Goal: Information Seeking & Learning: Find specific fact

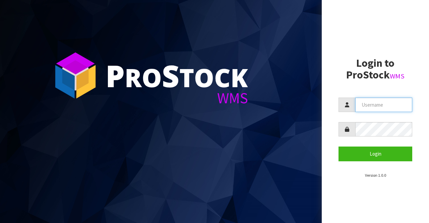
click at [359, 102] on input "text" at bounding box center [384, 105] width 57 height 14
type input "BIGGAME"
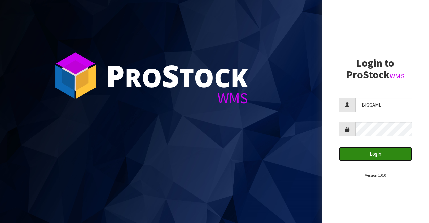
click at [367, 156] on button "Login" at bounding box center [376, 154] width 74 height 14
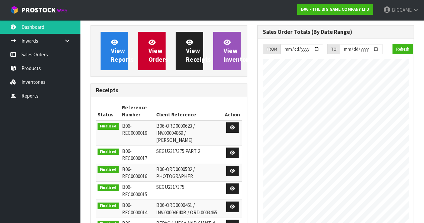
scroll to position [444, 167]
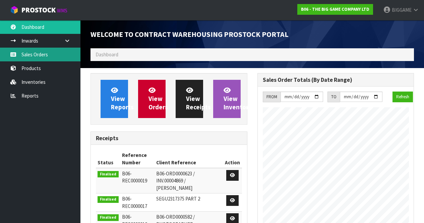
click at [35, 54] on link "Sales Orders" at bounding box center [40, 55] width 81 height 14
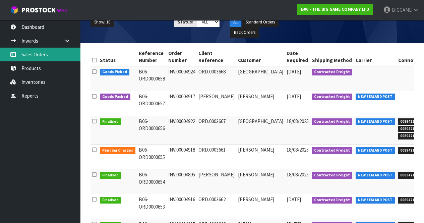
scroll to position [92, 0]
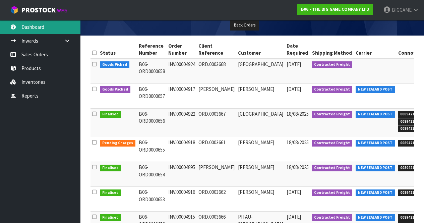
click at [31, 27] on link "Dashboard" at bounding box center [40, 27] width 81 height 14
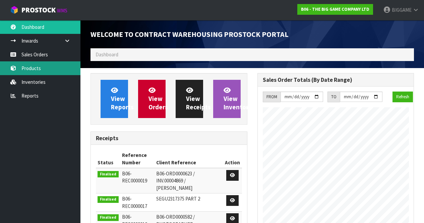
click at [39, 68] on link "Products" at bounding box center [40, 68] width 81 height 14
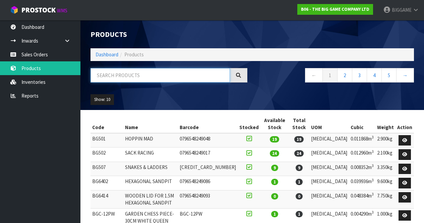
click at [103, 74] on input "text" at bounding box center [161, 75] width 140 height 14
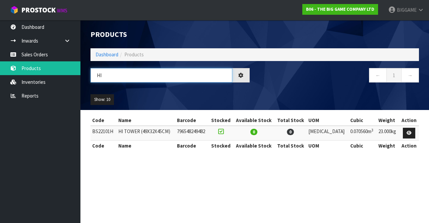
type input "H"
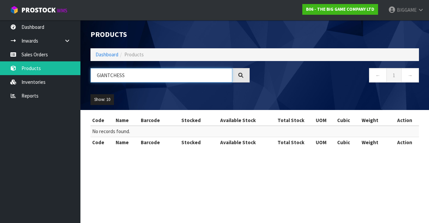
click at [111, 76] on input "GIANTCHESS" at bounding box center [162, 75] width 142 height 14
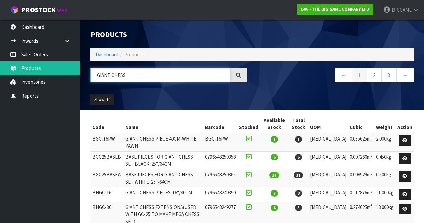
click at [138, 73] on input "GIANT CHESS" at bounding box center [161, 75] width 140 height 14
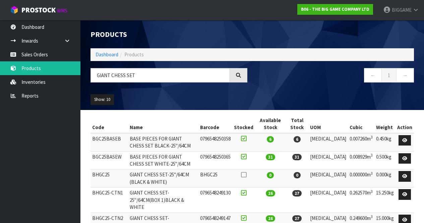
click at [199, 177] on td "GIANT CHESS SET-25"/64CM (BLACK & WHITE)" at bounding box center [163, 178] width 70 height 18
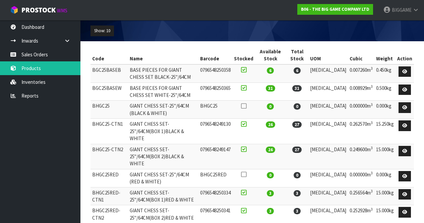
scroll to position [71, 0]
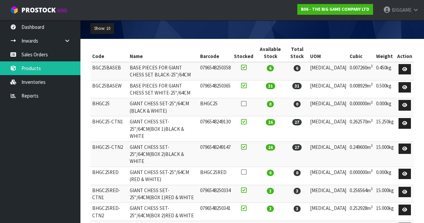
click at [41, 156] on ul "Dashboard Inwards Purchase Orders Receipts Sales Orders Products Inventories Re…" at bounding box center [40, 121] width 81 height 203
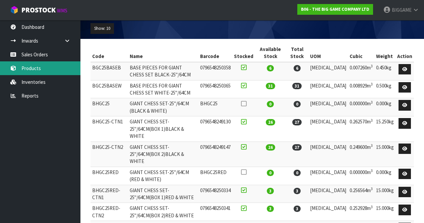
click at [36, 69] on link "Products" at bounding box center [40, 68] width 81 height 14
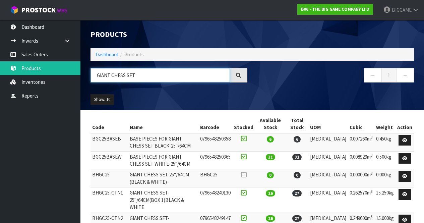
drag, startPoint x: 150, startPoint y: 76, endPoint x: 95, endPoint y: 73, distance: 55.8
click at [95, 73] on input "GIANT CHESS SET" at bounding box center [161, 75] width 140 height 14
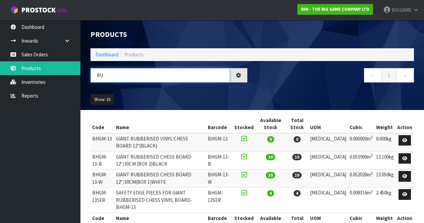
type input "R"
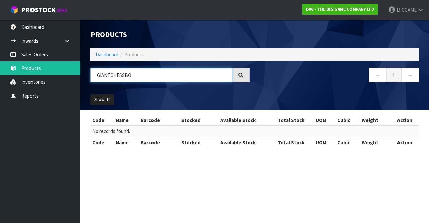
click at [123, 74] on input "GIANTCHESSBO" at bounding box center [162, 75] width 142 height 14
click at [133, 76] on input "GIANTCHESS BO" at bounding box center [162, 75] width 142 height 14
click at [109, 74] on input "GIANTCHESS" at bounding box center [162, 75] width 142 height 14
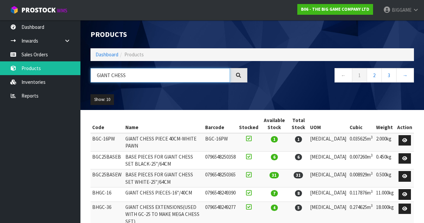
click at [132, 75] on input "GIANT CHESS" at bounding box center [161, 75] width 140 height 14
click at [111, 76] on input "GIANT CHESS" at bounding box center [161, 75] width 140 height 14
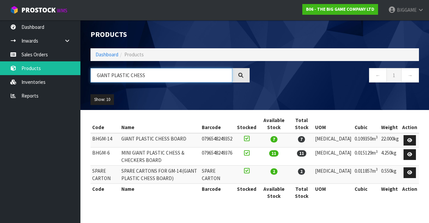
type input "GIANT PLASTIC CHESS"
click at [172, 147] on td "GIANT PLASTIC CHESS BOARD" at bounding box center [160, 140] width 81 height 14
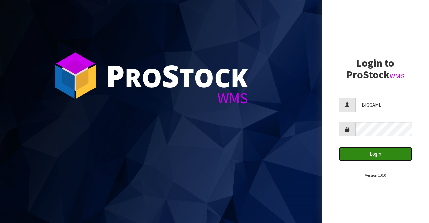
click at [362, 153] on button "Login" at bounding box center [376, 154] width 74 height 14
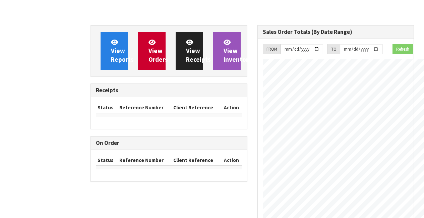
click at [67, 86] on div "View Reports View Orders View Receipts View Inventory Receipts Status Reference…" at bounding box center [212, 150] width 424 height 300
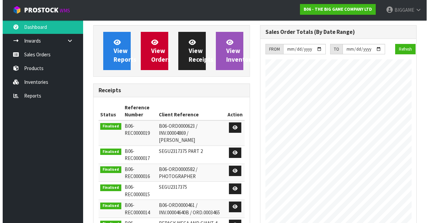
scroll to position [451, 167]
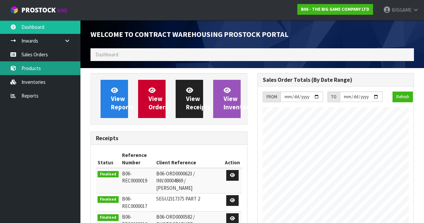
click at [45, 67] on link "Products" at bounding box center [40, 68] width 81 height 14
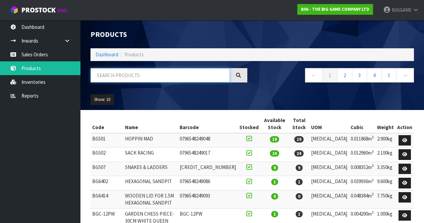
click at [111, 73] on input "text" at bounding box center [161, 75] width 140 height 14
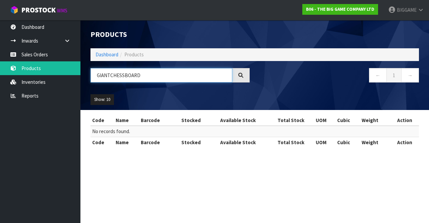
click at [111, 74] on input "GIANTCHESSBOARD" at bounding box center [162, 75] width 142 height 14
click at [125, 75] on input "GIANT CHESSBOARD" at bounding box center [162, 75] width 142 height 14
click at [159, 153] on div "Code Name Barcode Stocked Available Stock Total Stock UOM Cubic Weight Action N…" at bounding box center [255, 135] width 329 height 40
click at [153, 163] on section "Products Import Products Drop file here to import csv template Dashboard Produc…" at bounding box center [214, 111] width 429 height 223
click at [146, 76] on input "GIANT CHESS BOARD" at bounding box center [162, 75] width 142 height 14
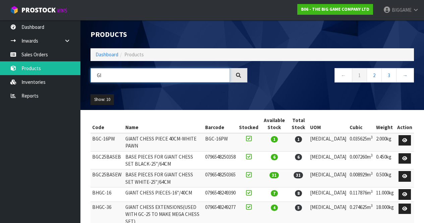
type input "G"
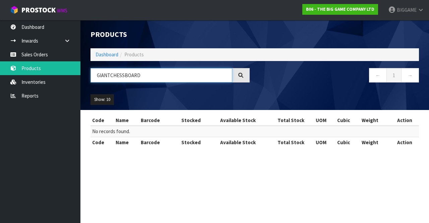
click at [110, 74] on input "GIANTCHESSBOARD" at bounding box center [162, 75] width 142 height 14
click at [125, 74] on input "GIANT CHESSBOARD" at bounding box center [162, 75] width 142 height 14
click at [178, 152] on div "Code Name Barcode Stocked Available Stock Total Stock UOM Cubic Weight Action N…" at bounding box center [255, 135] width 329 height 40
click at [144, 77] on input "GIANT CHESS BOARD" at bounding box center [162, 75] width 142 height 14
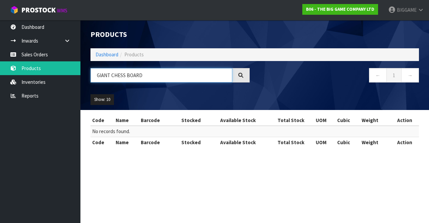
click at [144, 77] on input "GIANT CHESS BOARD" at bounding box center [162, 75] width 142 height 14
click at [111, 75] on input "GIANT CHESS BOARD" at bounding box center [162, 75] width 142 height 14
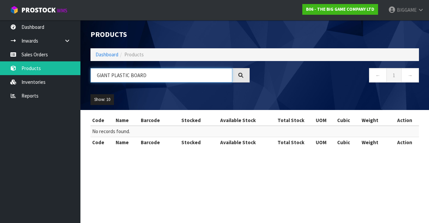
click at [146, 75] on input "GIANT PLASTIC BOARD" at bounding box center [162, 75] width 142 height 14
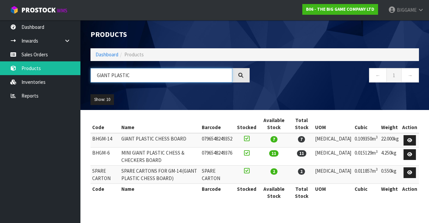
type input "GIANT PLASTIC"
